Goal: Information Seeking & Learning: Learn about a topic

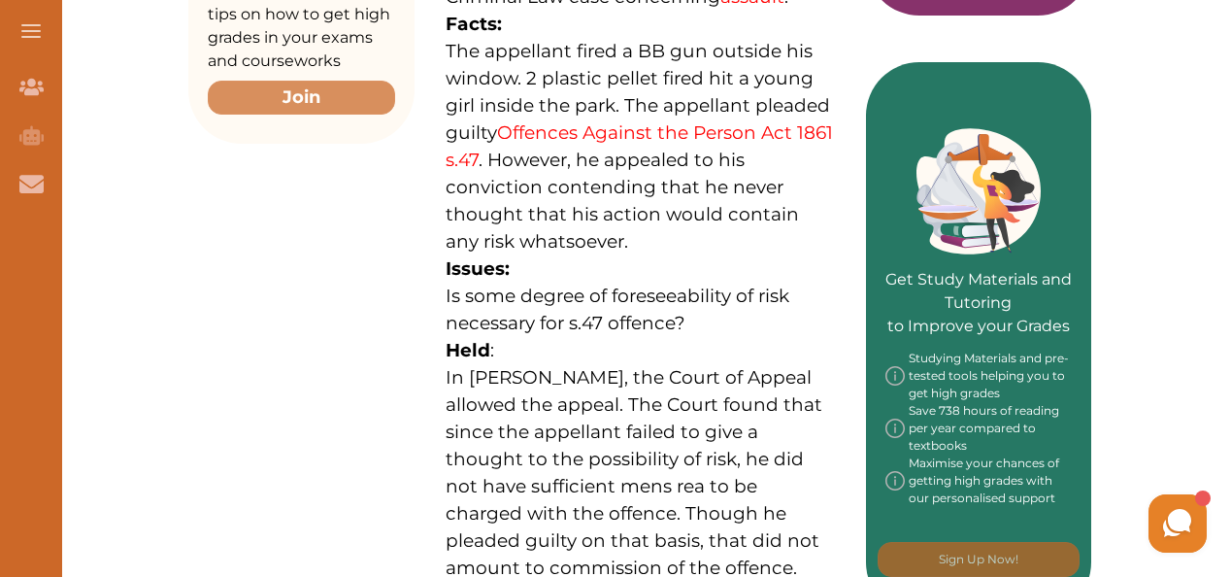
scroll to position [621, 0]
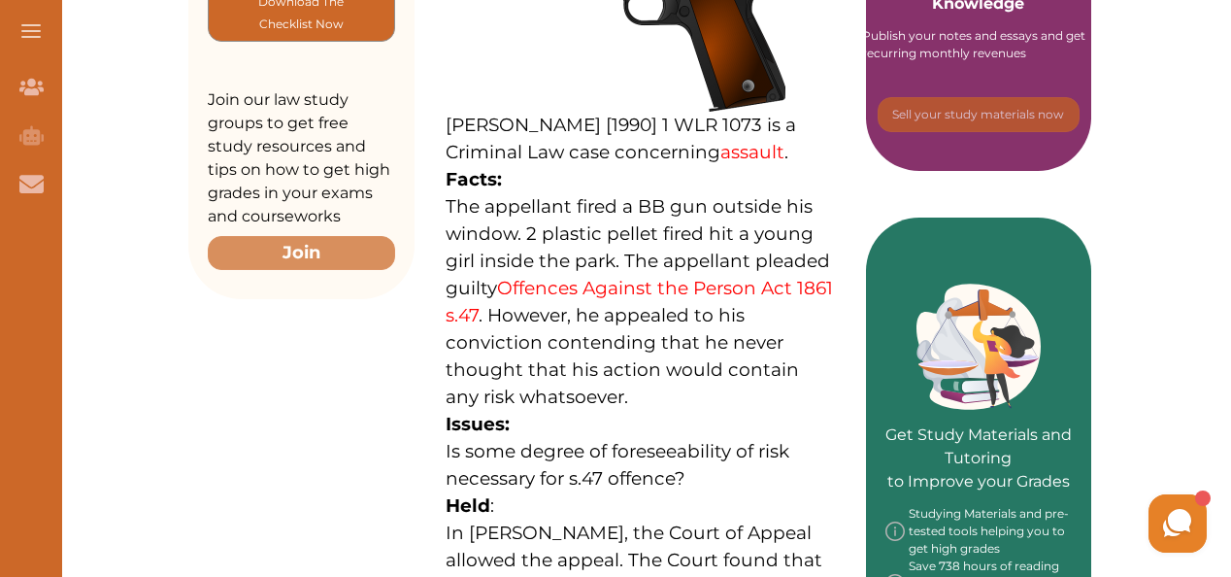
click at [448, 195] on span "The appellant fired a BB gun outside his window. 2 plastic pellet fired hit a y…" at bounding box center [639, 301] width 387 height 213
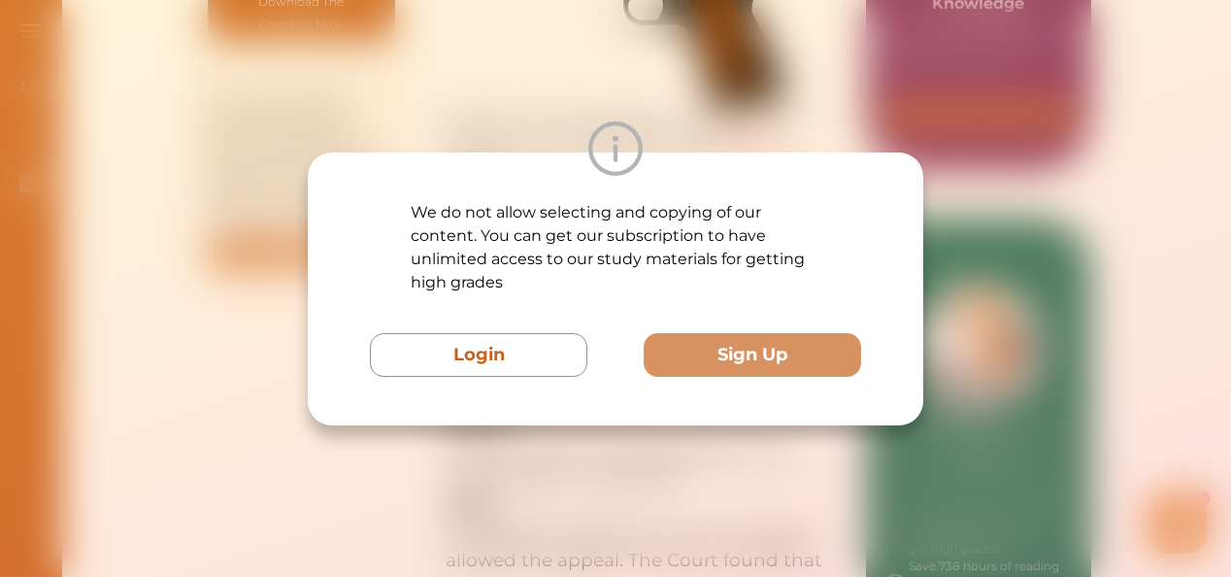
click at [1230, 148] on div "We do not allow selecting and copying of our content. You can get our subscript…" at bounding box center [615, 288] width 1231 height 577
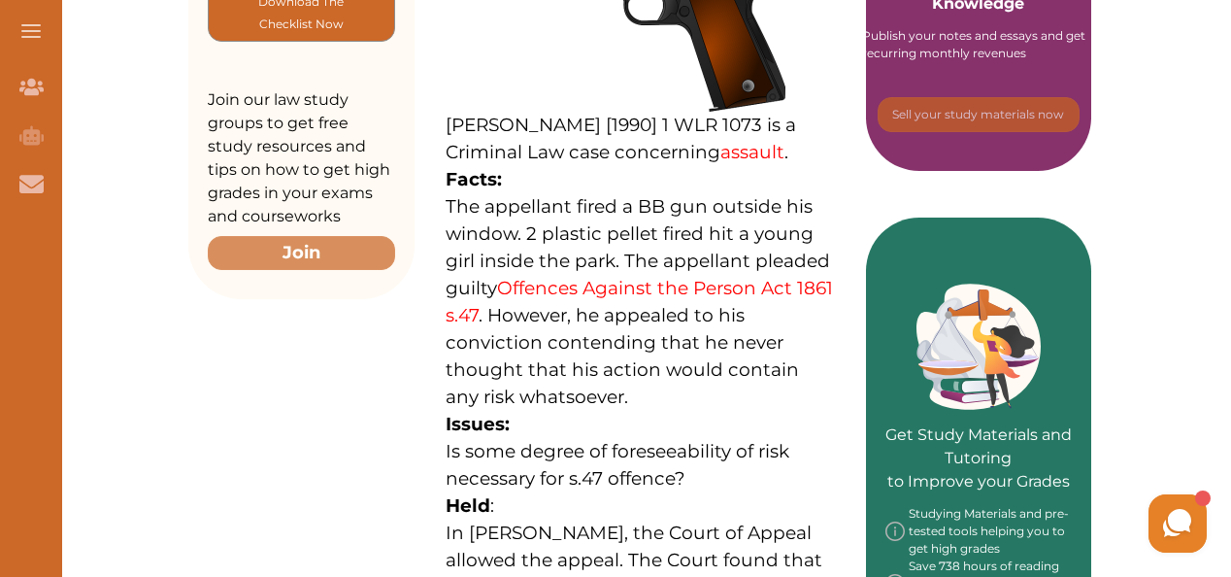
drag, startPoint x: 437, startPoint y: 167, endPoint x: 445, endPoint y: 158, distance: 11.7
click at [445, 158] on div "R v Spratt [1990] 1 WLR 1073 is a Criminal Law case concerning assault . Facts:…" at bounding box center [639, 406] width 451 height 1205
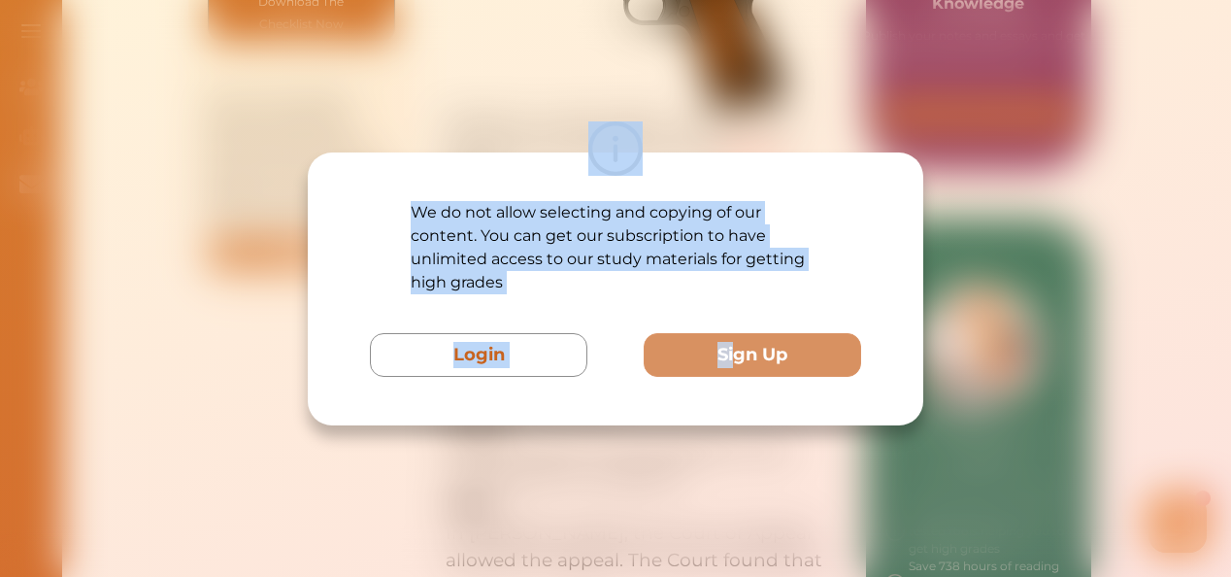
drag, startPoint x: 445, startPoint y: 158, endPoint x: 549, endPoint y: 324, distance: 196.3
click at [549, 324] on div "We do not allow selecting and copying of our content. You can get our subscript…" at bounding box center [615, 289] width 491 height 176
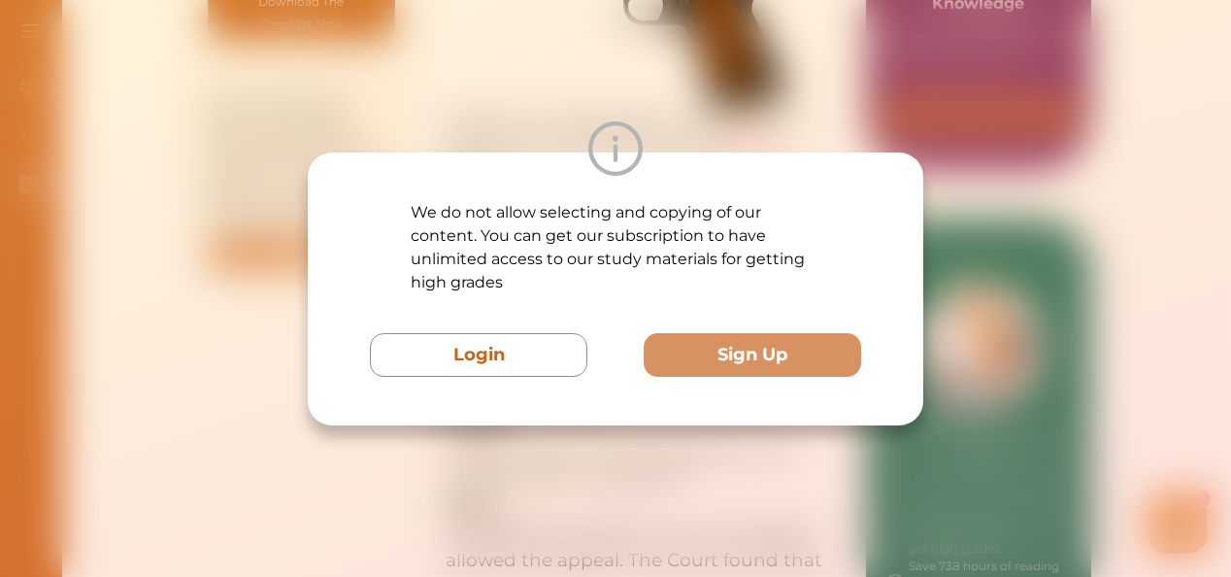
click at [1062, 408] on div "We do not allow selecting and copying of our content. You can get our subscript…" at bounding box center [615, 288] width 1231 height 577
